Goal: Transaction & Acquisition: Purchase product/service

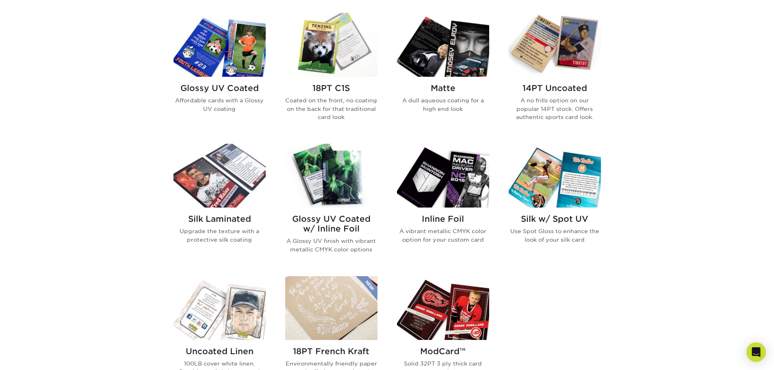
scroll to position [366, 0]
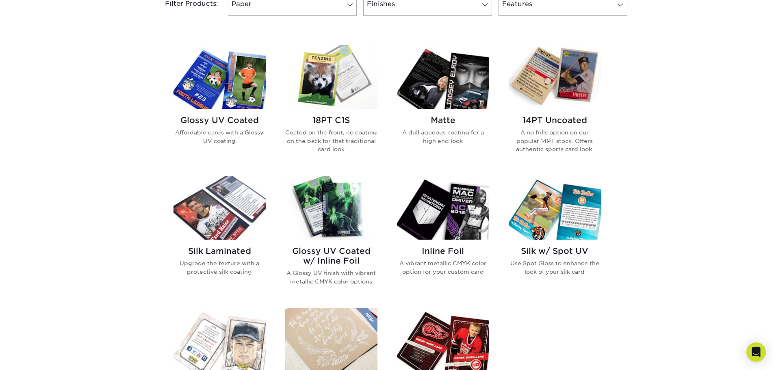
click at [319, 125] on div "18PT C1S Coated on the front, no coating on the back for that traditional card …" at bounding box center [331, 137] width 92 height 57
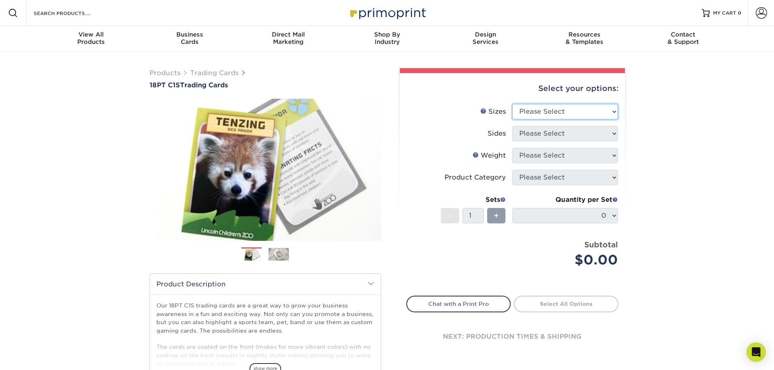
click at [567, 113] on select "Please Select 2.5" x 3.5"" at bounding box center [566, 111] width 106 height 15
select select "2.50x3.50"
click at [513, 104] on select "Please Select 2.5" x 3.5"" at bounding box center [566, 111] width 106 height 15
click at [563, 134] on select "Please Select Print Both Sides Print Front Only" at bounding box center [566, 133] width 106 height 15
select select "13abbda7-1d64-4f25-8bb2-c179b224825d"
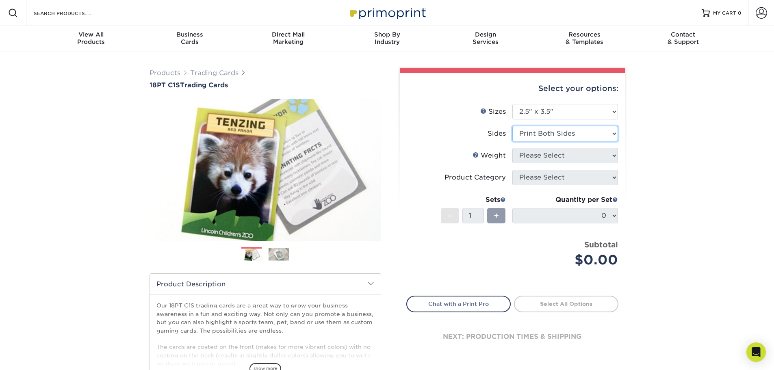
click at [513, 126] on select "Please Select Print Both Sides Print Front Only" at bounding box center [566, 133] width 106 height 15
click at [568, 157] on select "Please Select 18PT C1S" at bounding box center [566, 155] width 106 height 15
select select "18PTC1S"
click at [513, 148] on select "Please Select 18PT C1S" at bounding box center [566, 155] width 106 height 15
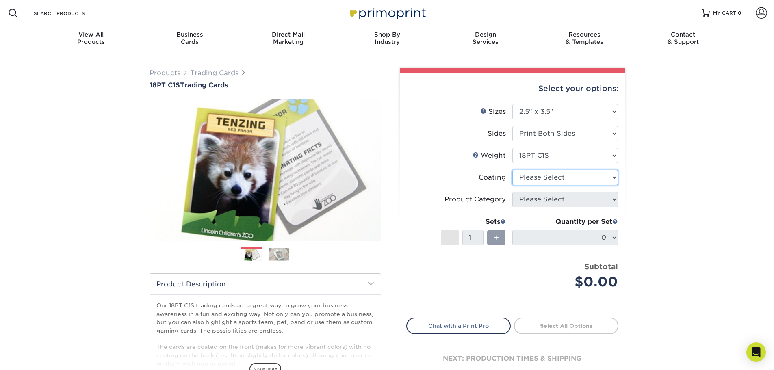
click at [567, 180] on select at bounding box center [566, 177] width 106 height 15
select select "1e8116af-acfc-44b1-83dc-8181aa338834"
click at [513, 170] on select at bounding box center [566, 177] width 106 height 15
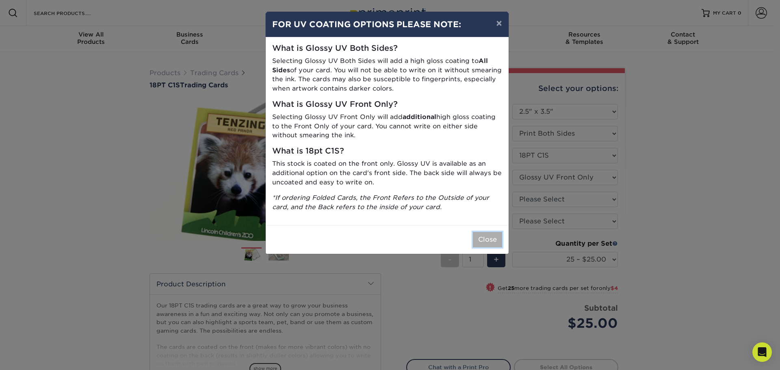
click at [488, 239] on button "Close" at bounding box center [487, 239] width 29 height 15
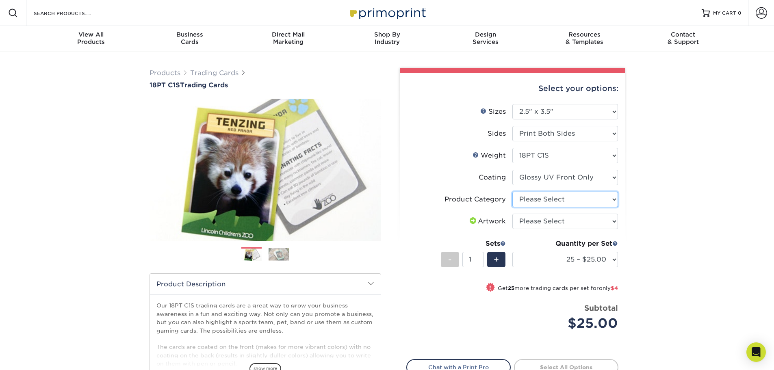
click at [572, 202] on select "Please Select Trading Cards" at bounding box center [566, 199] width 106 height 15
click at [567, 220] on select "Please Select I will upload files I need a design - $100" at bounding box center [566, 221] width 106 height 15
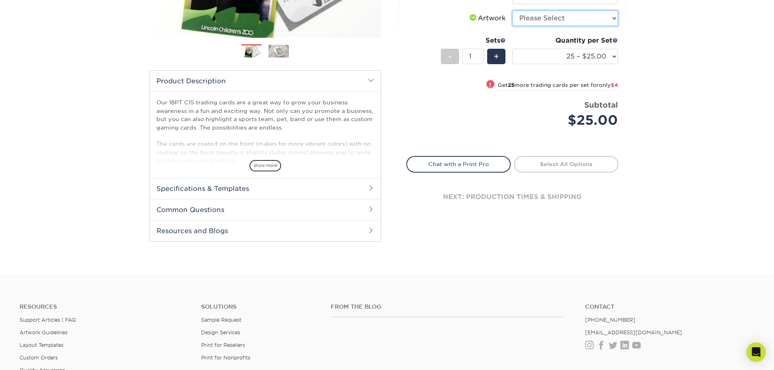
scroll to position [345, 0]
